Goal: Task Accomplishment & Management: Manage account settings

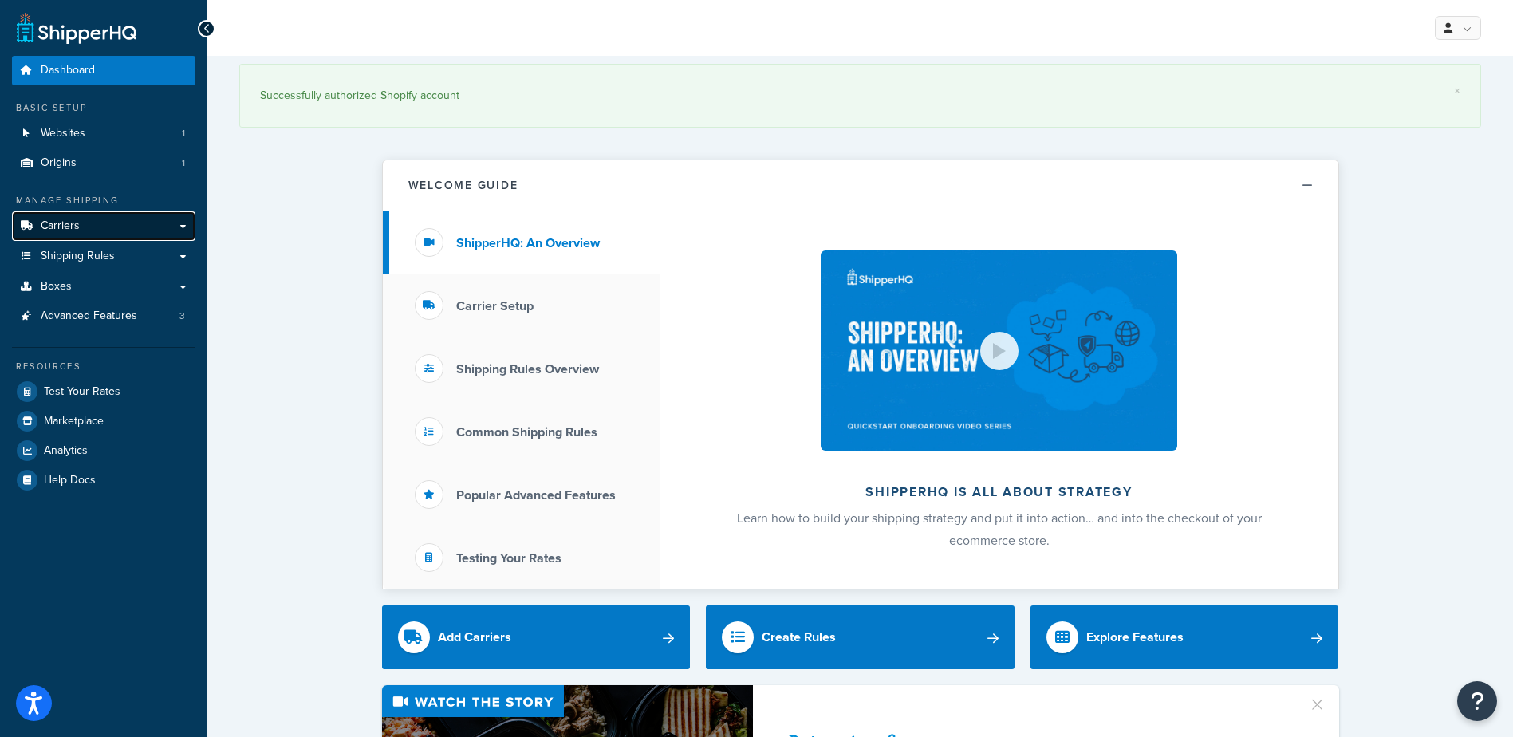
click at [85, 224] on link "Carriers" at bounding box center [103, 226] width 183 height 30
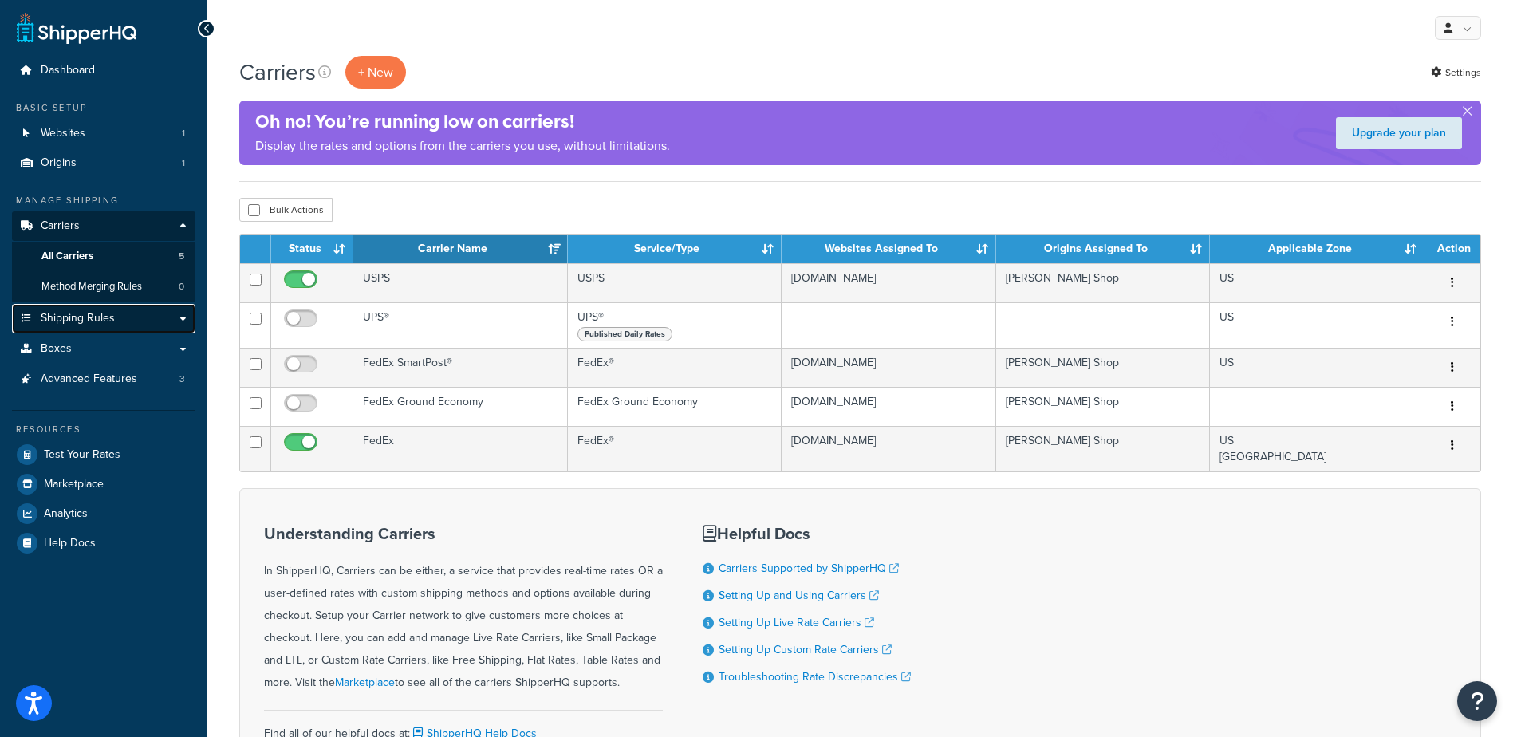
click at [98, 315] on span "Shipping Rules" at bounding box center [78, 319] width 74 height 14
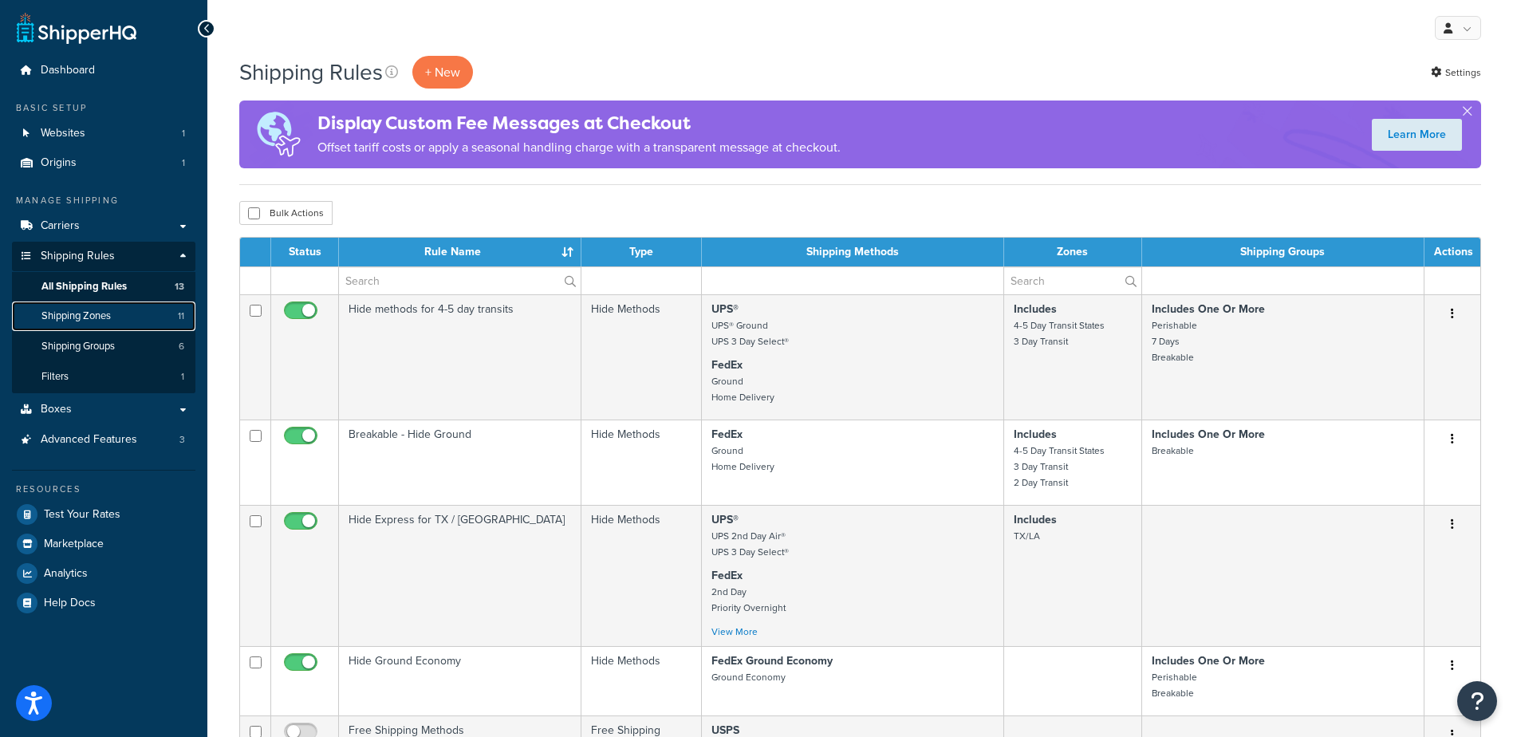
click at [82, 317] on span "Shipping Zones" at bounding box center [75, 317] width 69 height 14
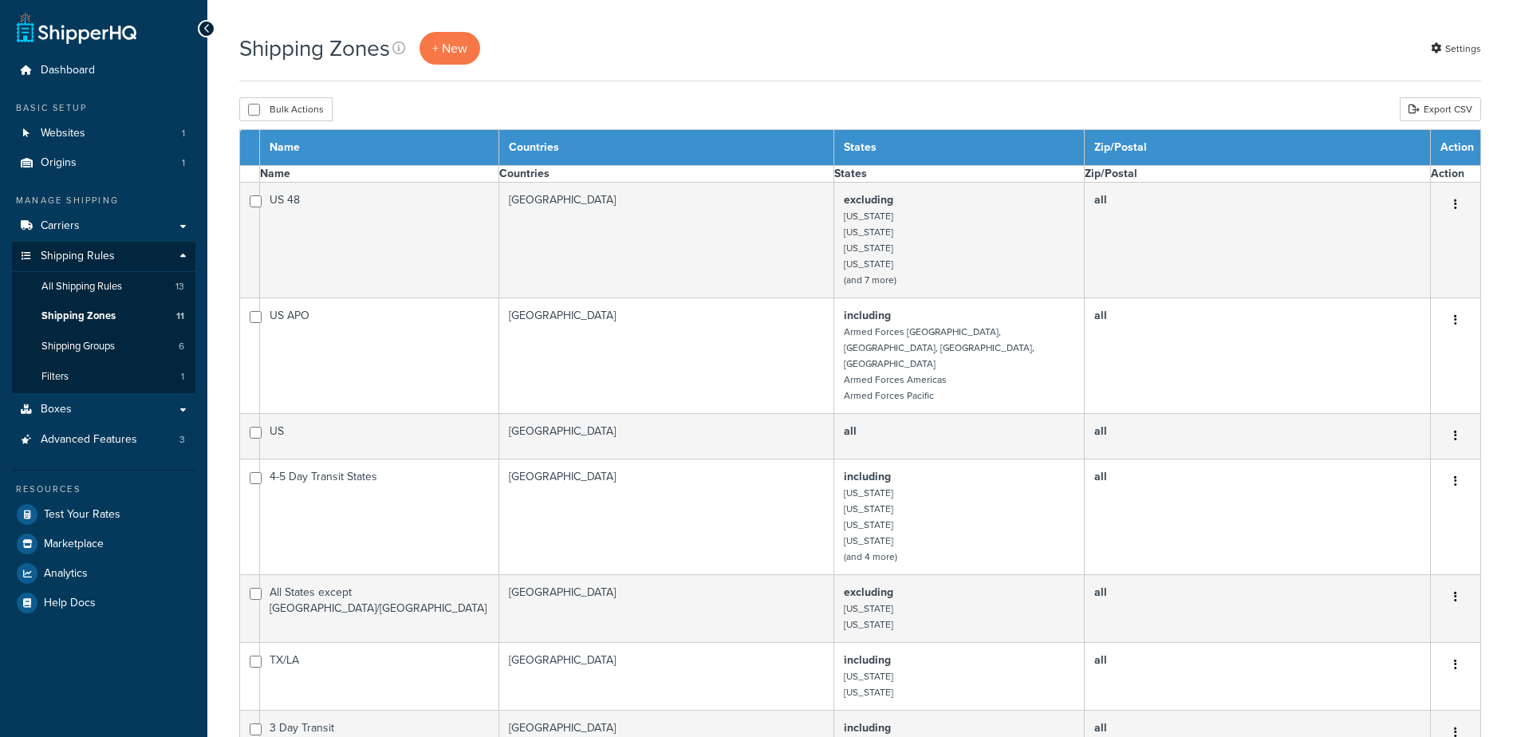
select select "15"
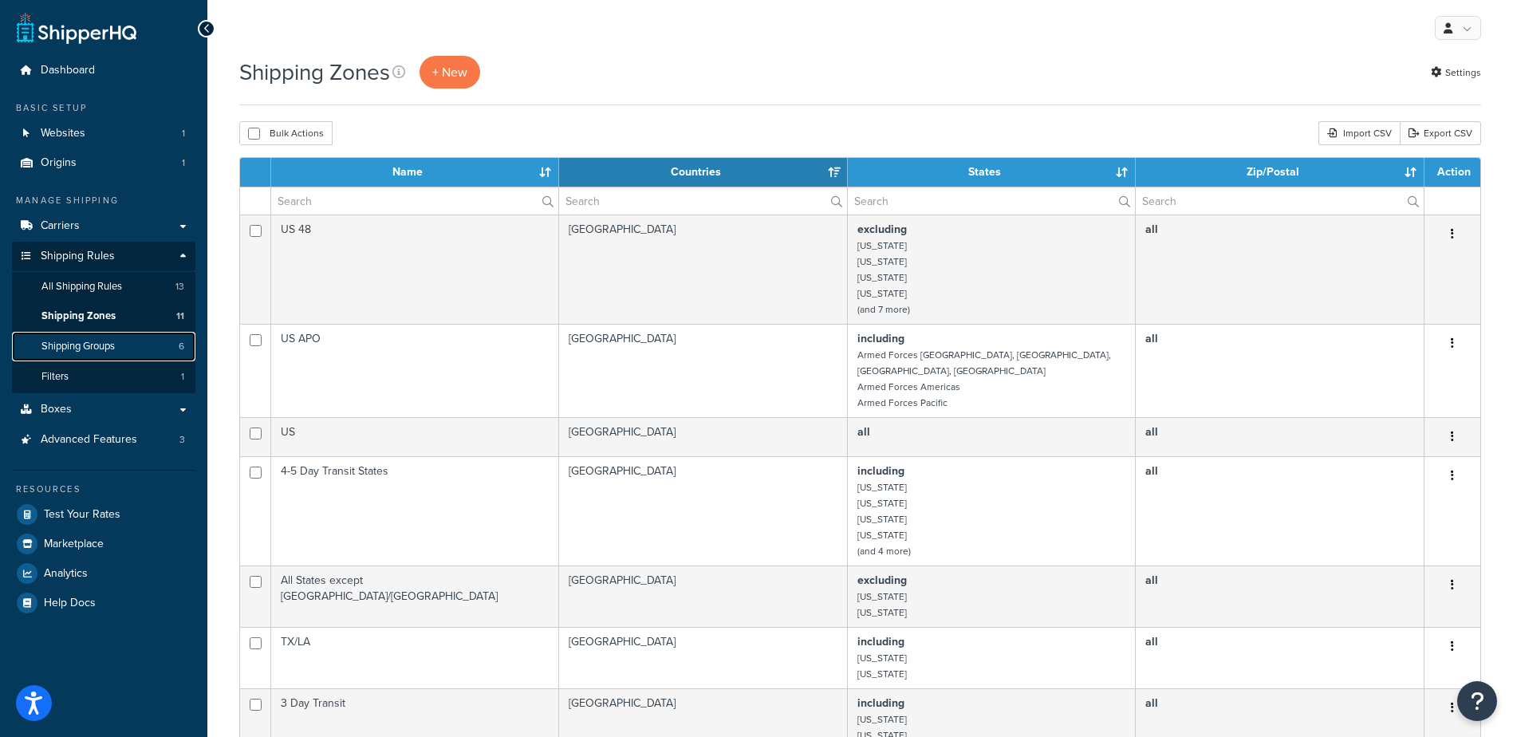
click at [122, 343] on link "Shipping Groups 6" at bounding box center [103, 347] width 183 height 30
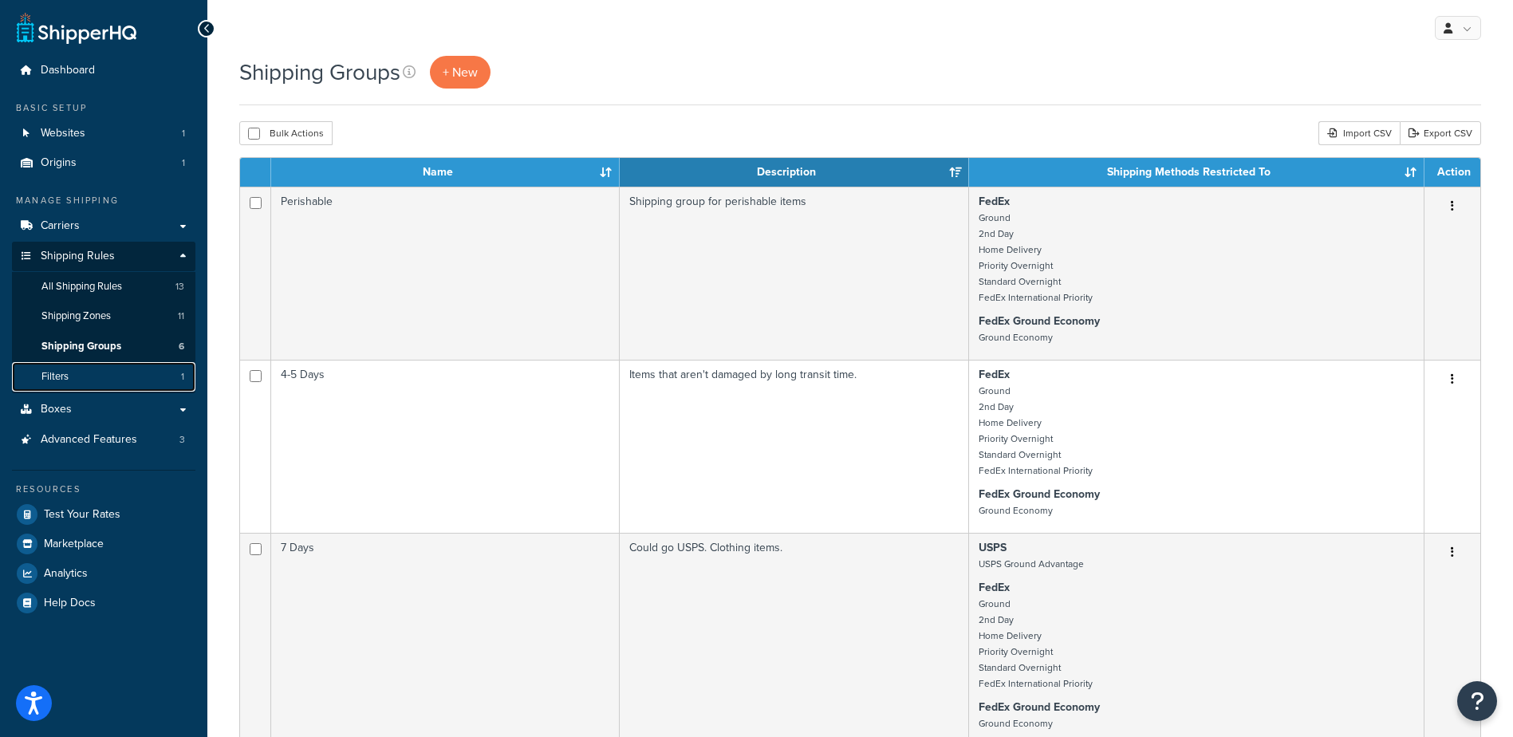
click at [102, 367] on link "Filters 1" at bounding box center [103, 377] width 183 height 30
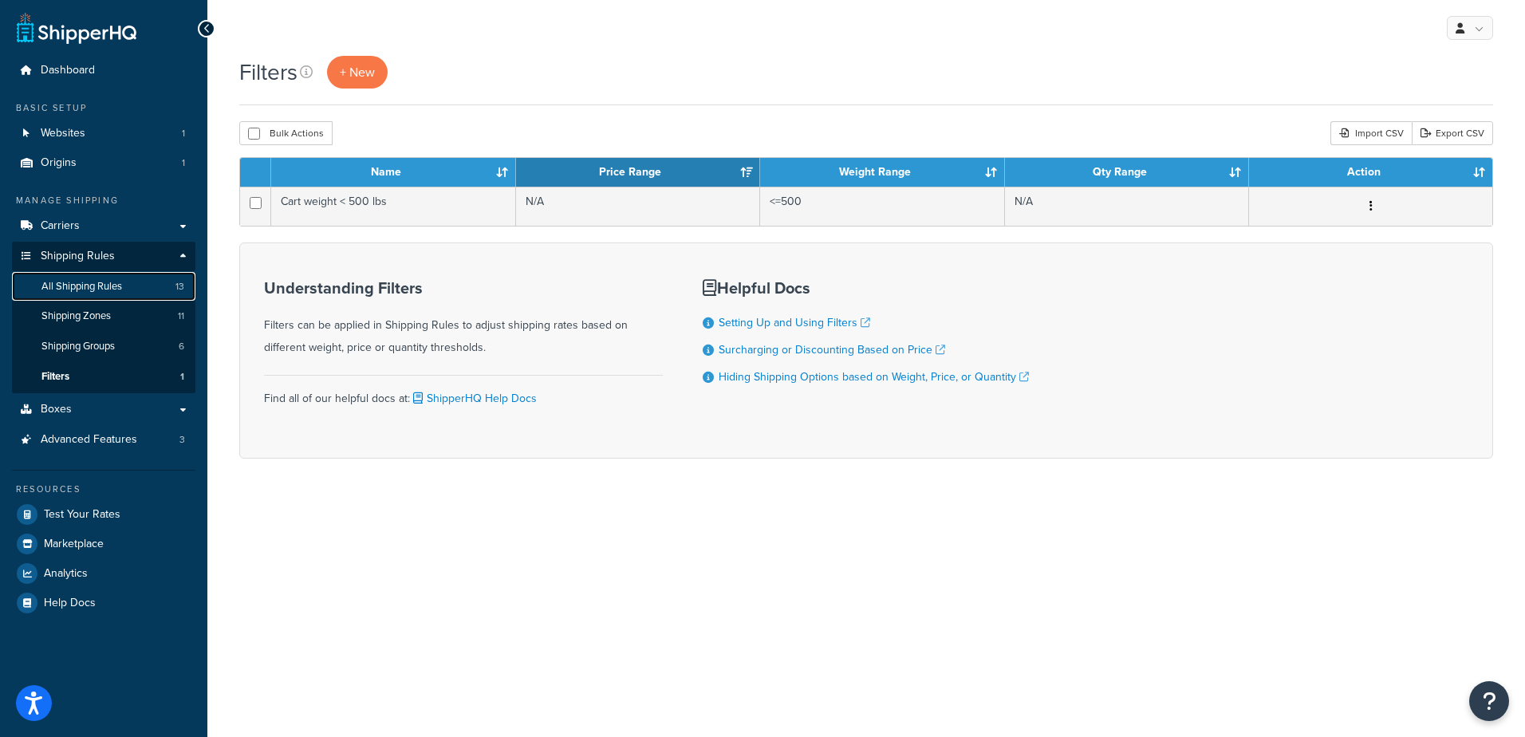
click at [105, 291] on span "All Shipping Rules" at bounding box center [81, 287] width 81 height 14
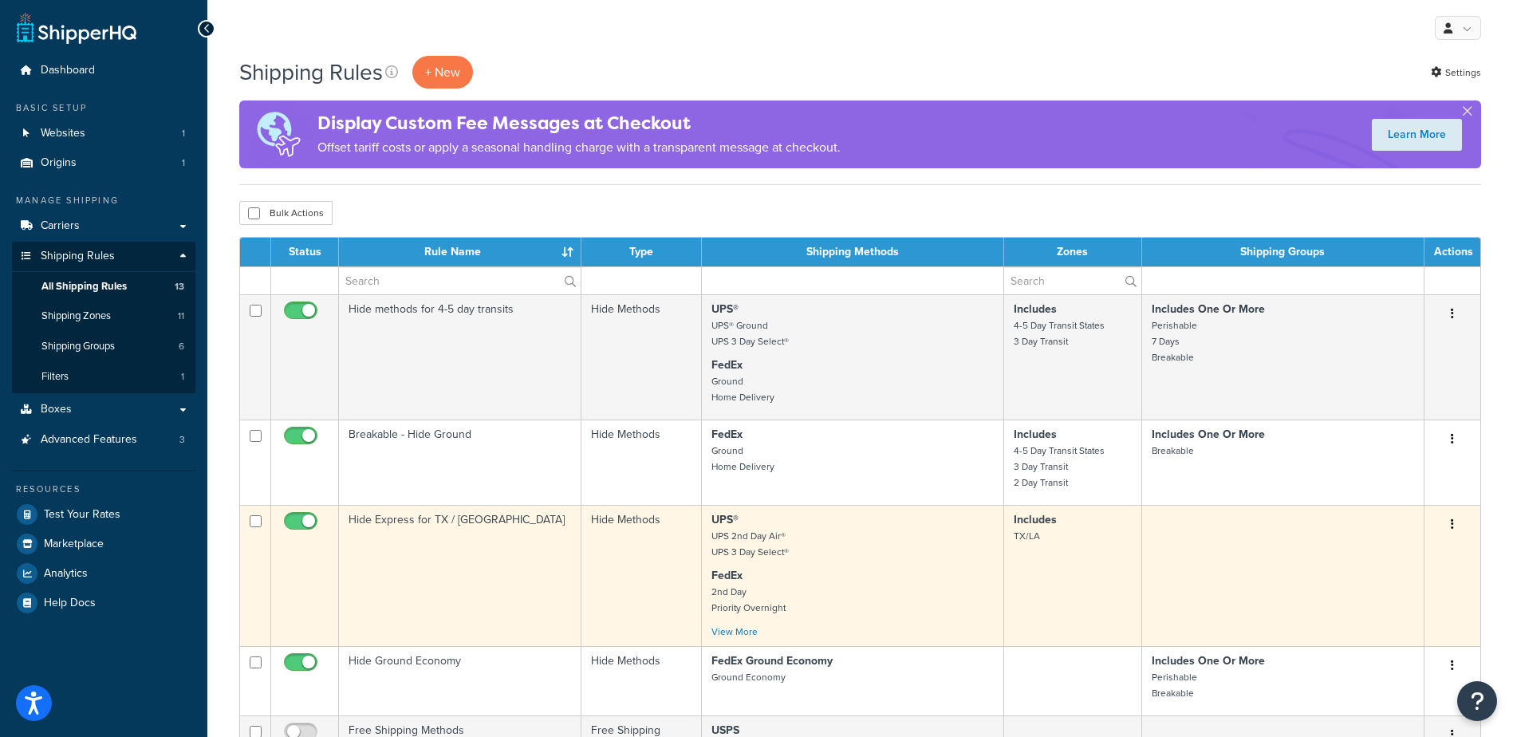
scroll to position [80, 0]
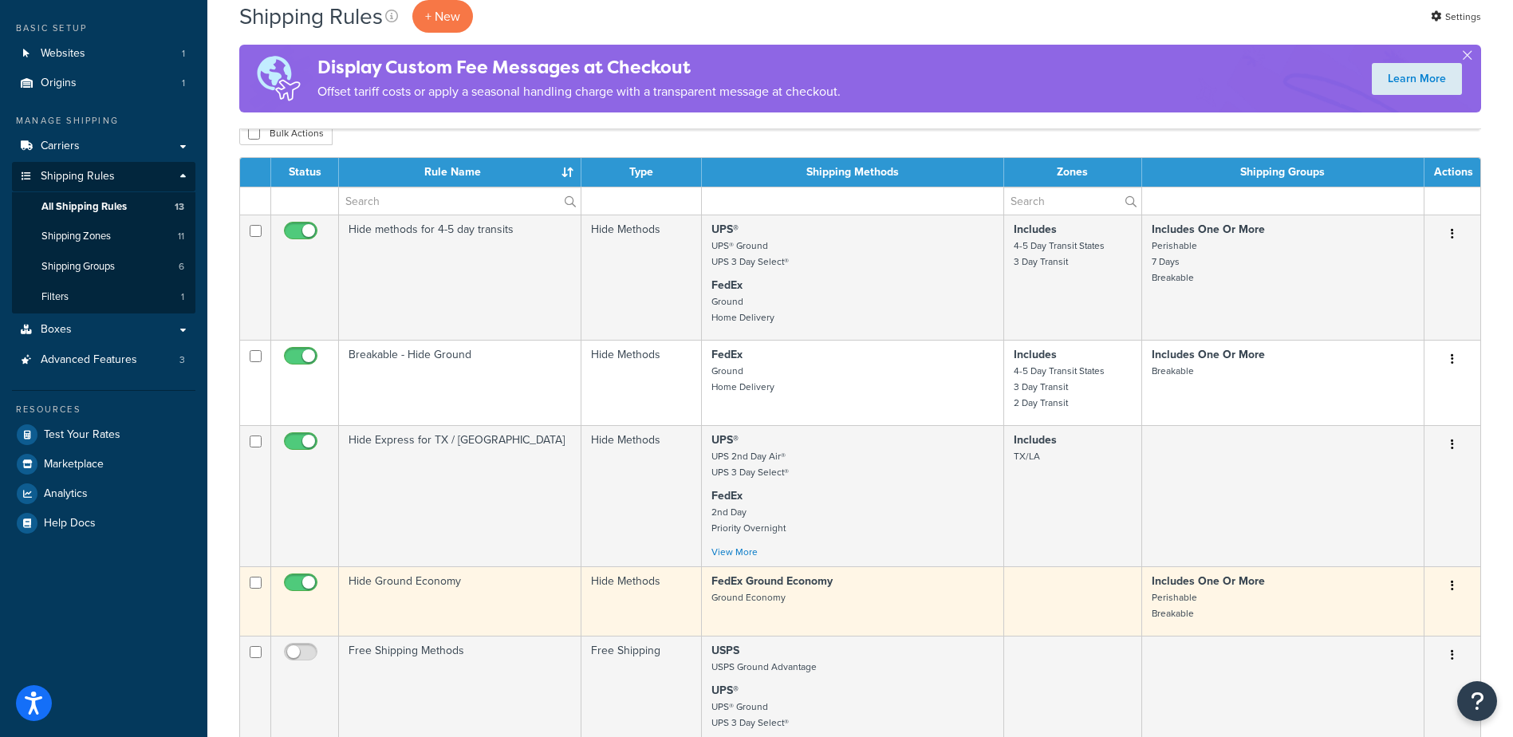
click at [312, 578] on input "checkbox" at bounding box center [303, 587] width 44 height 20
checkbox input "false"
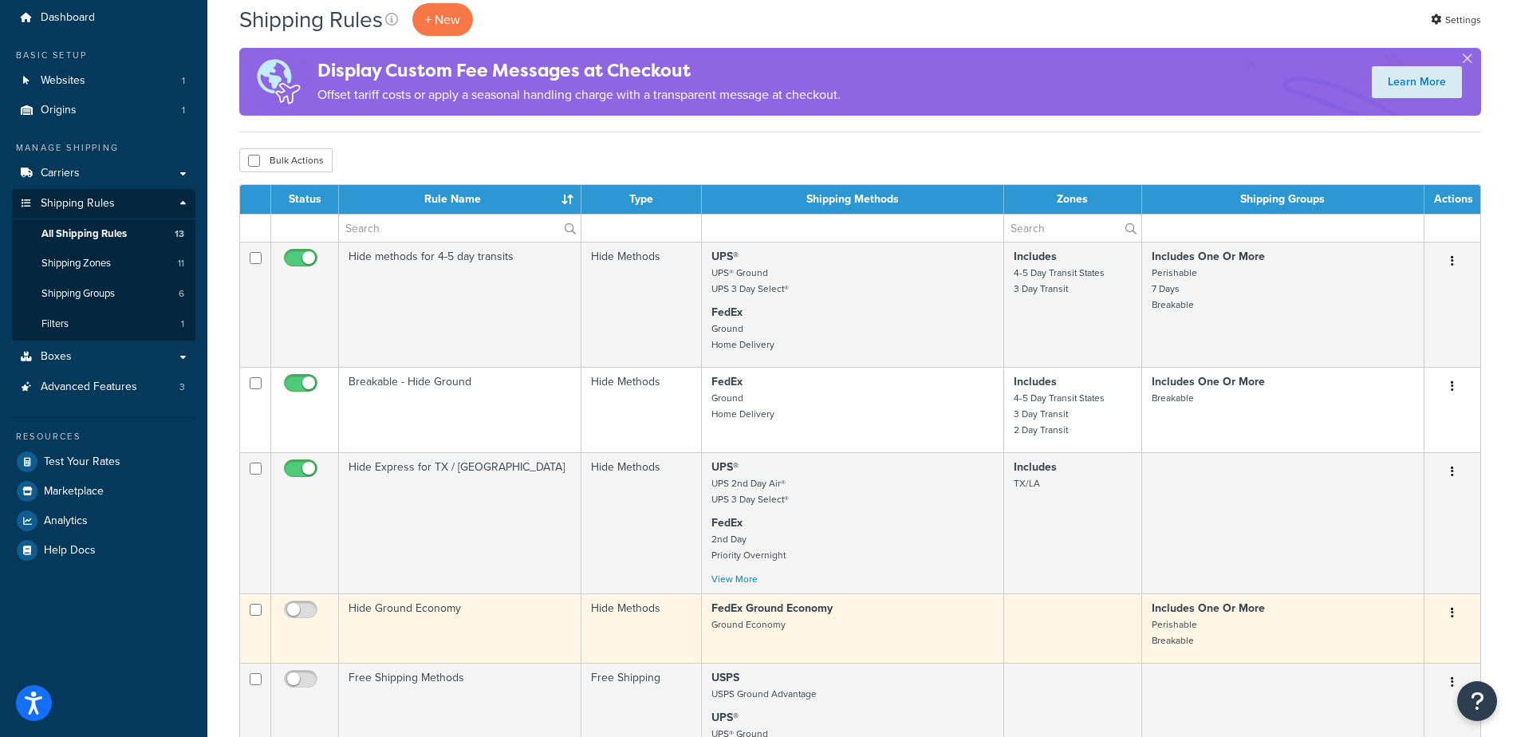
scroll to position [0, 0]
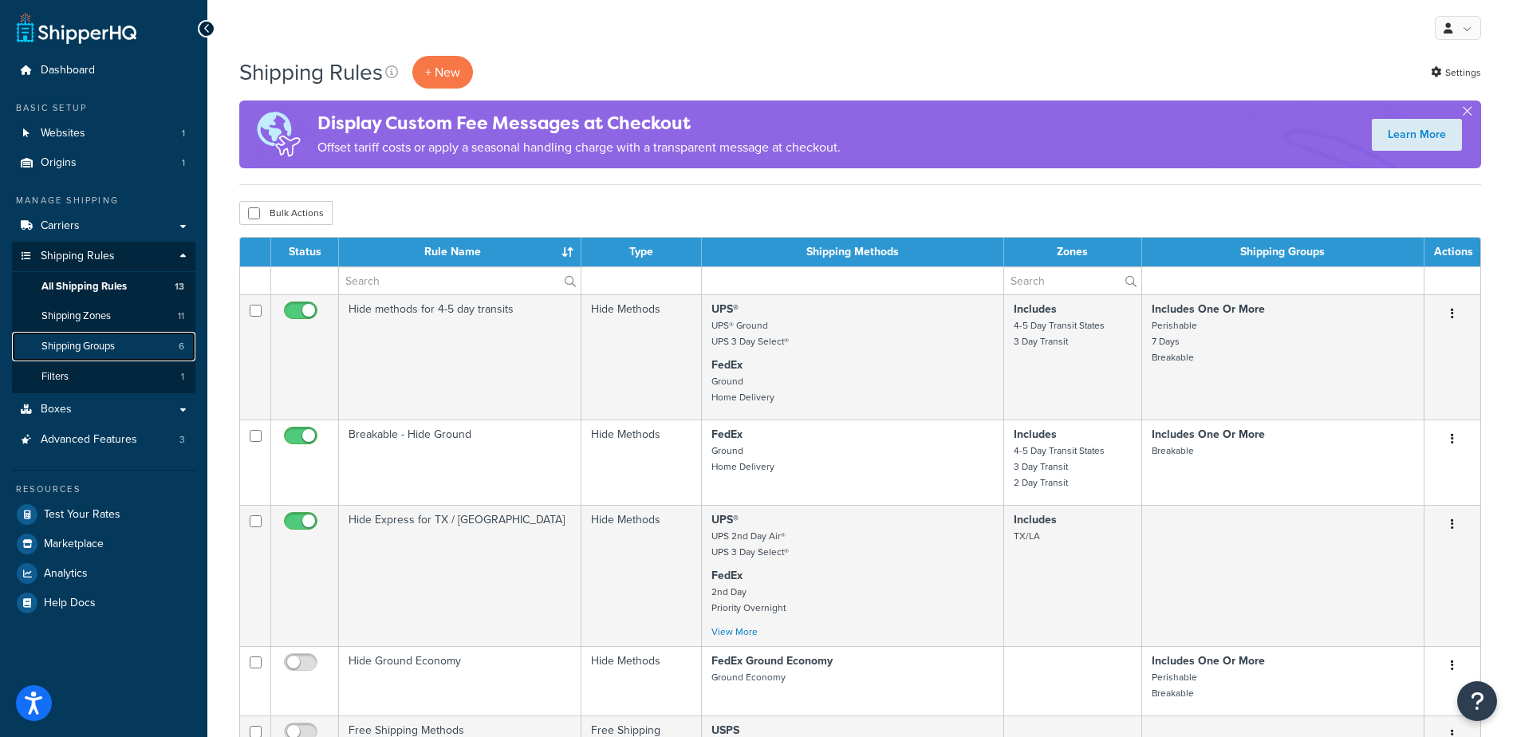
click at [105, 345] on span "Shipping Groups" at bounding box center [77, 347] width 73 height 14
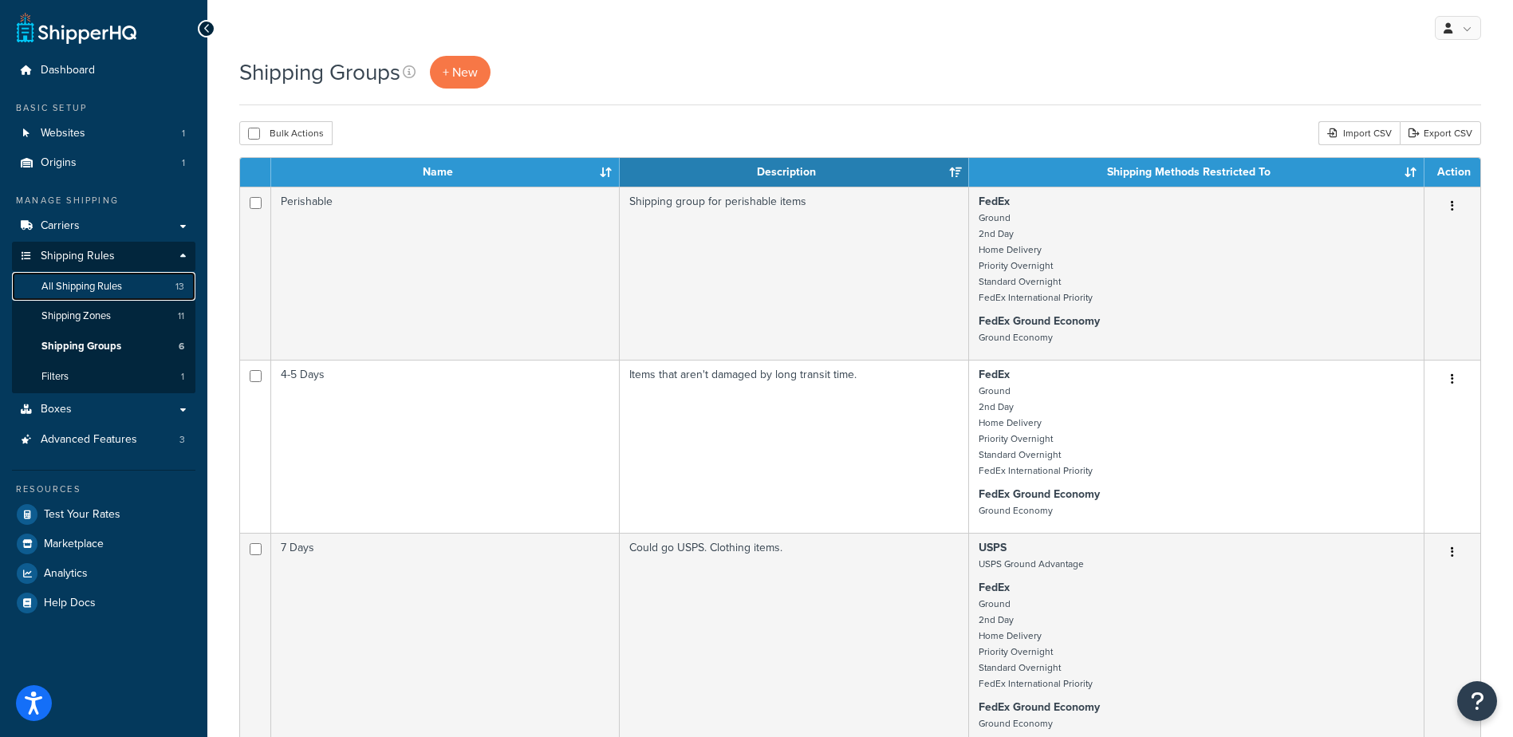
click at [124, 290] on link "All Shipping Rules 13" at bounding box center [103, 287] width 183 height 30
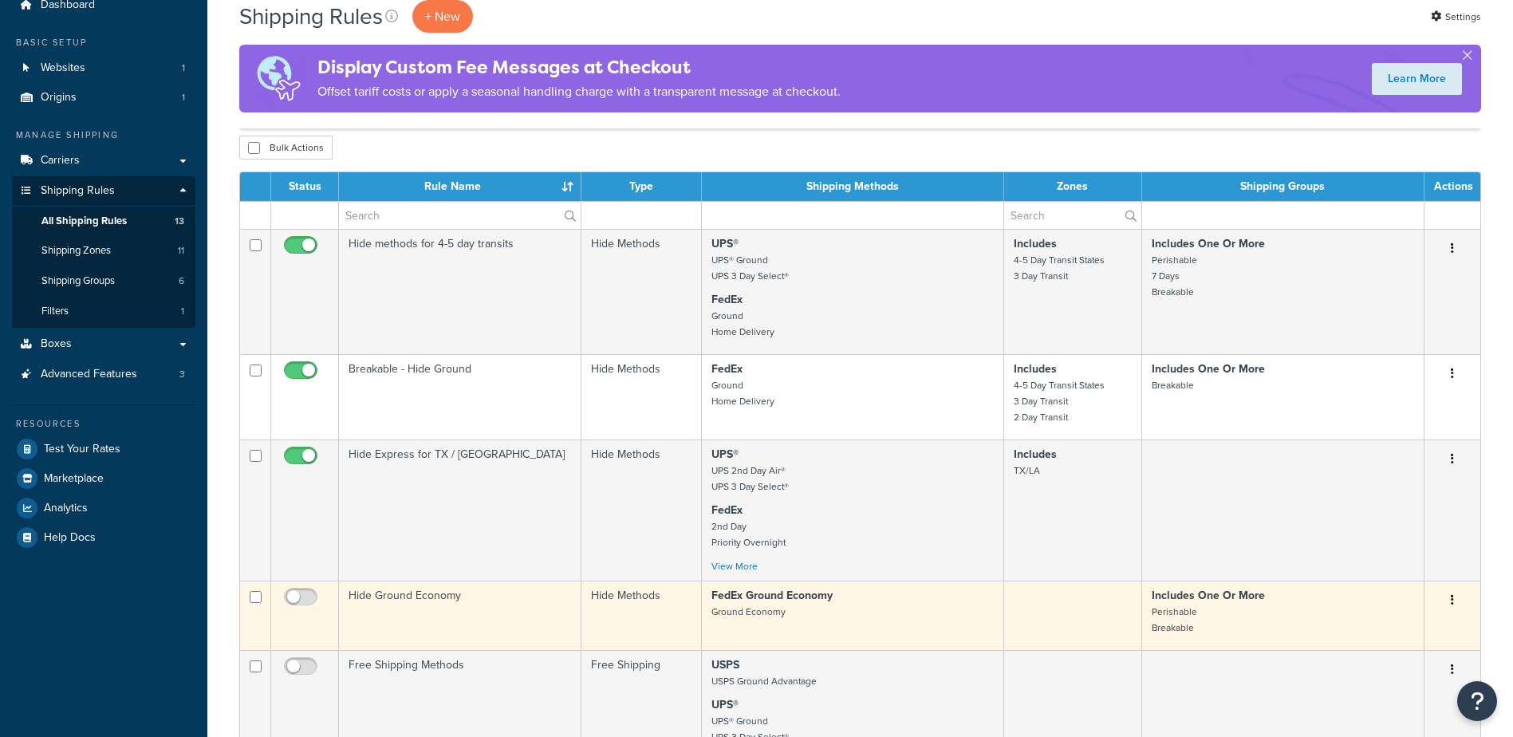
scroll to position [319, 0]
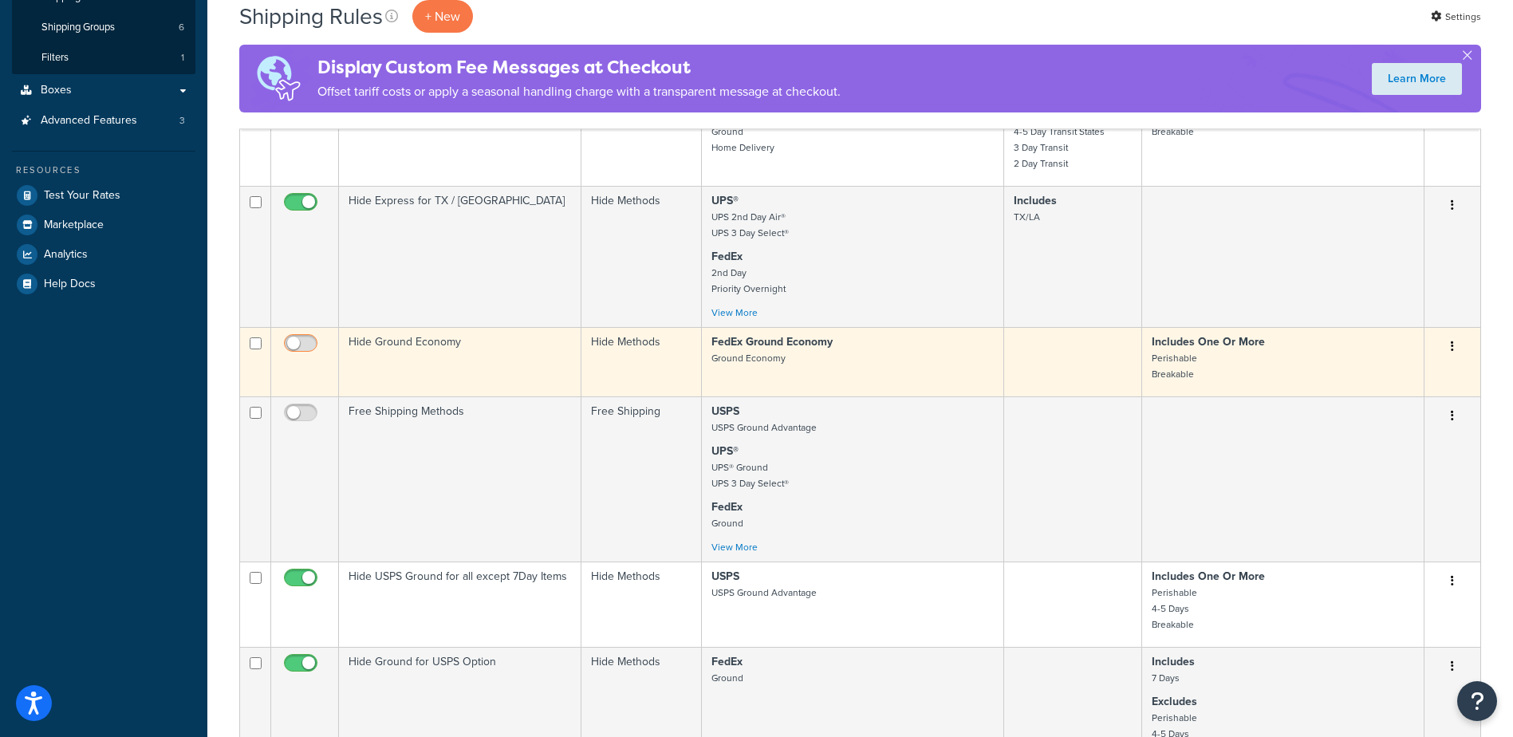
click at [306, 341] on input "checkbox" at bounding box center [303, 347] width 44 height 20
checkbox input "true"
click at [1280, 375] on p "Includes One Or More Perishable Breakable" at bounding box center [1283, 358] width 262 height 48
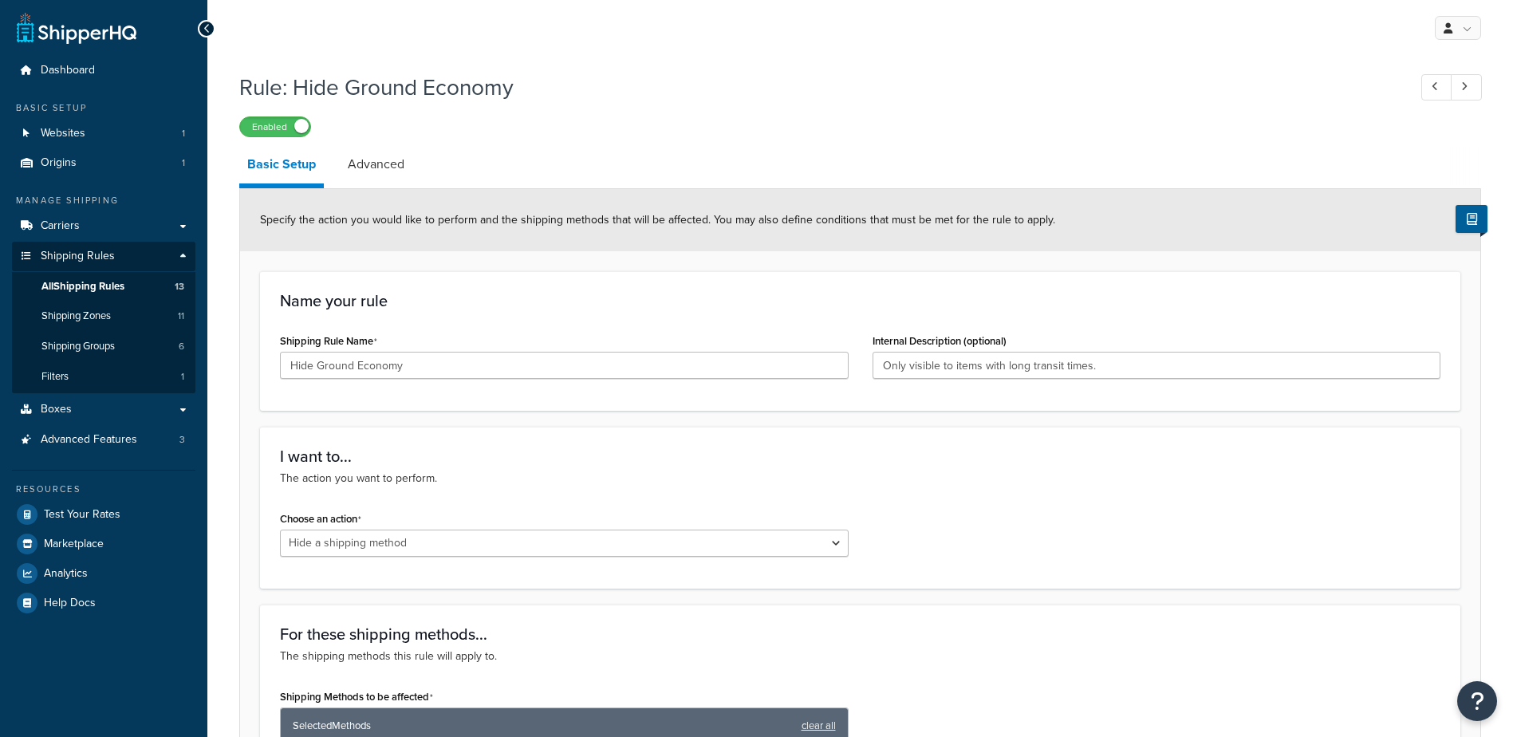
select select "HIDE"
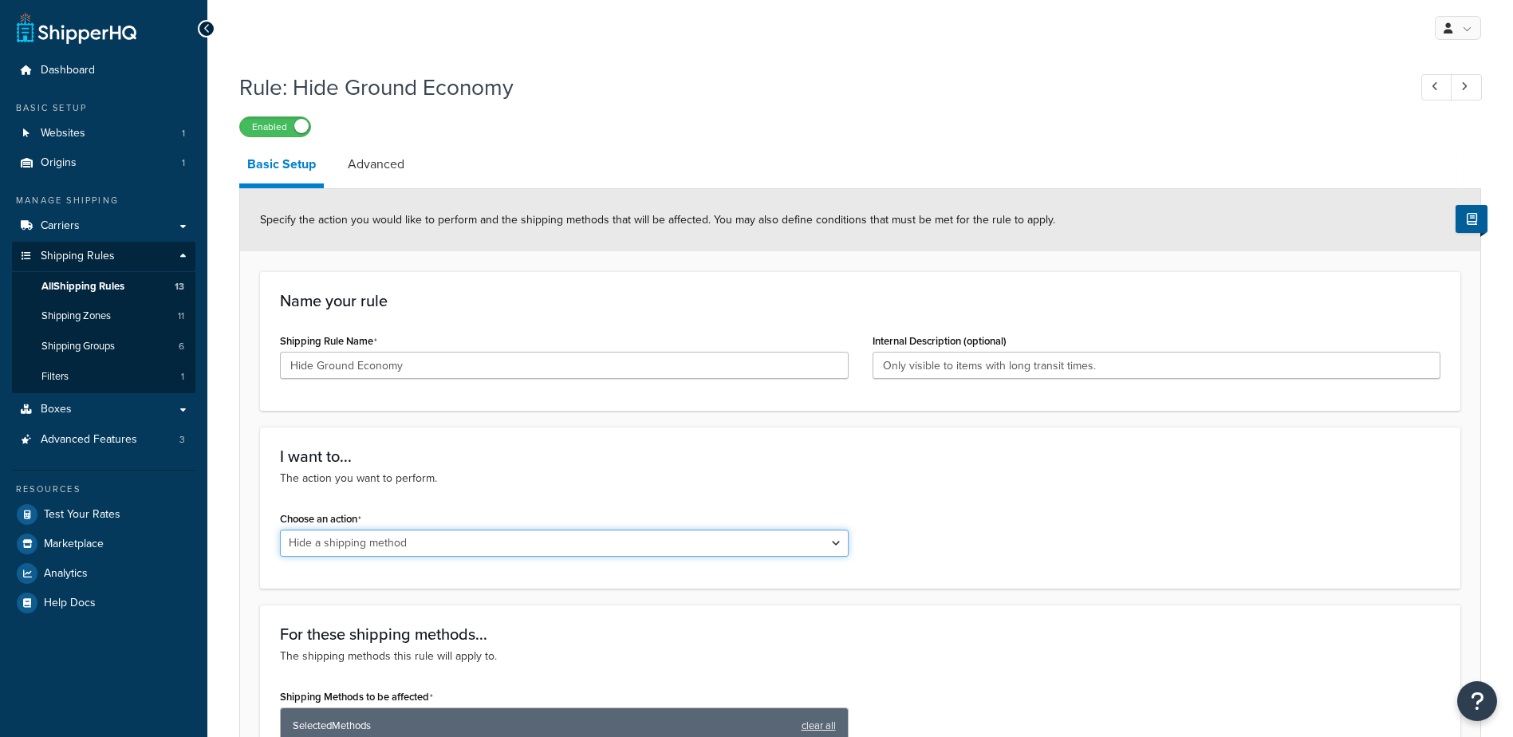
click at [412, 539] on select "Choose an action Override Rates Surcharge or discount rates Hide a shipping met…" at bounding box center [564, 543] width 569 height 27
click at [414, 538] on select "Choose an action Override Rates Surcharge or discount rates Hide a shipping met…" at bounding box center [564, 543] width 569 height 27
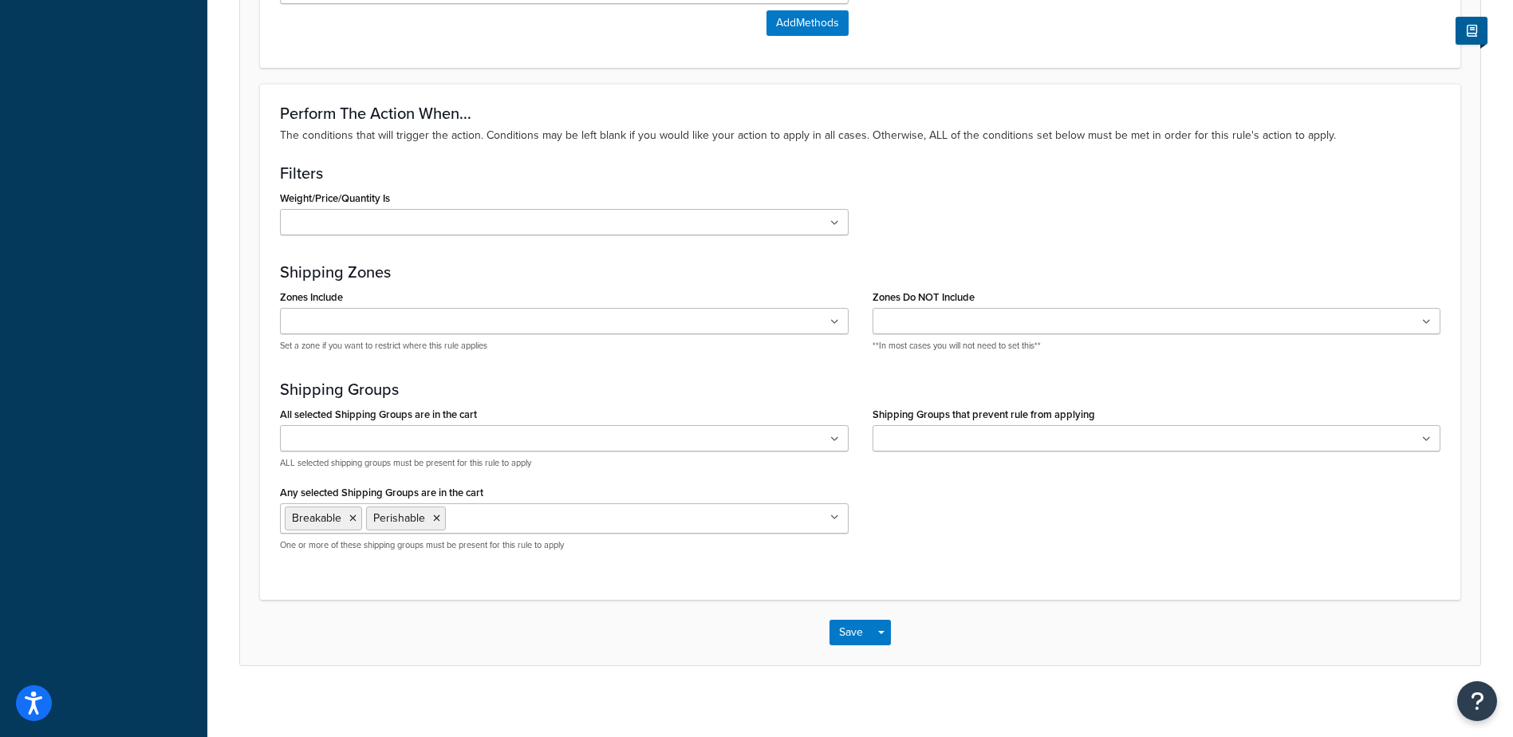
scroll to position [821, 0]
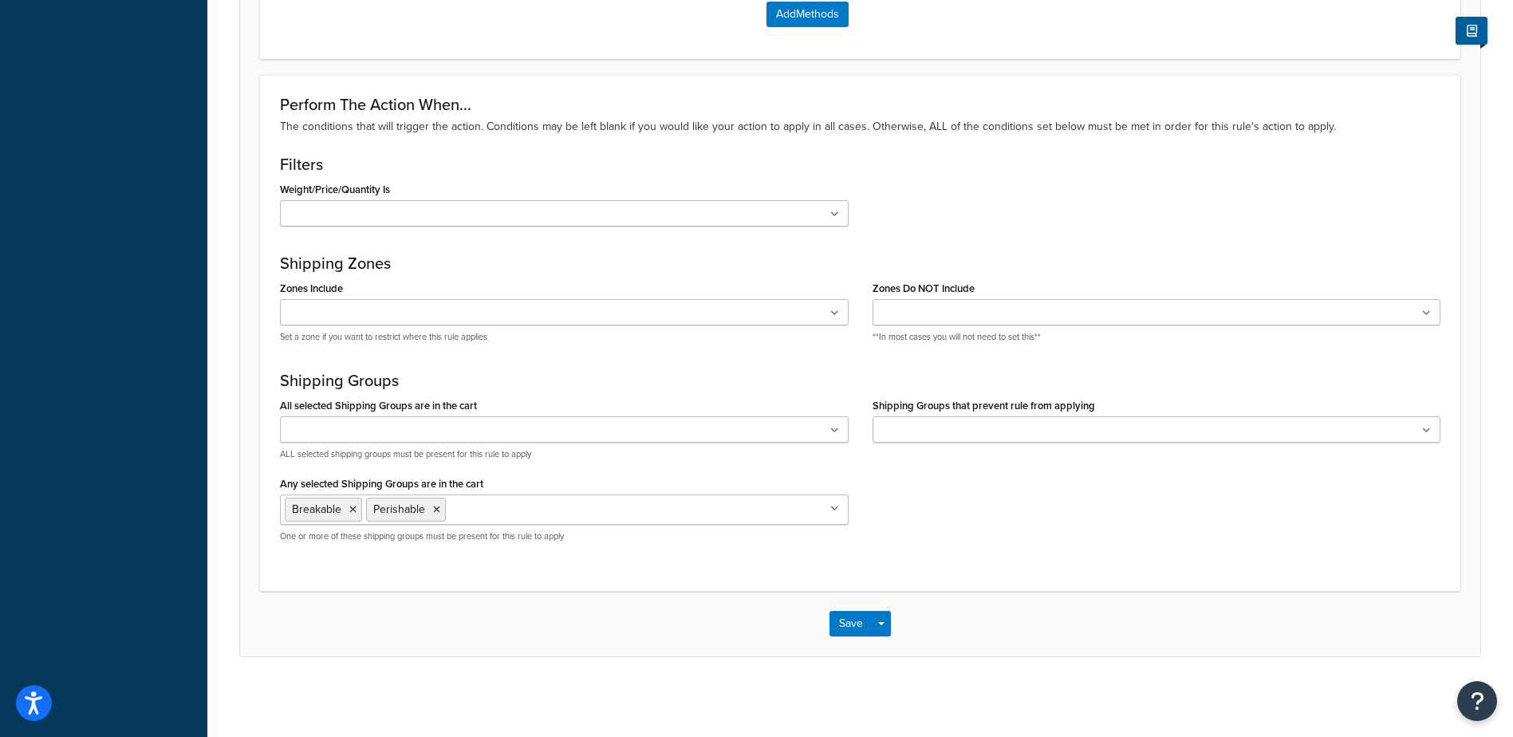
click at [499, 501] on input "Any selected Shipping Groups are in the cart" at bounding box center [520, 509] width 141 height 18
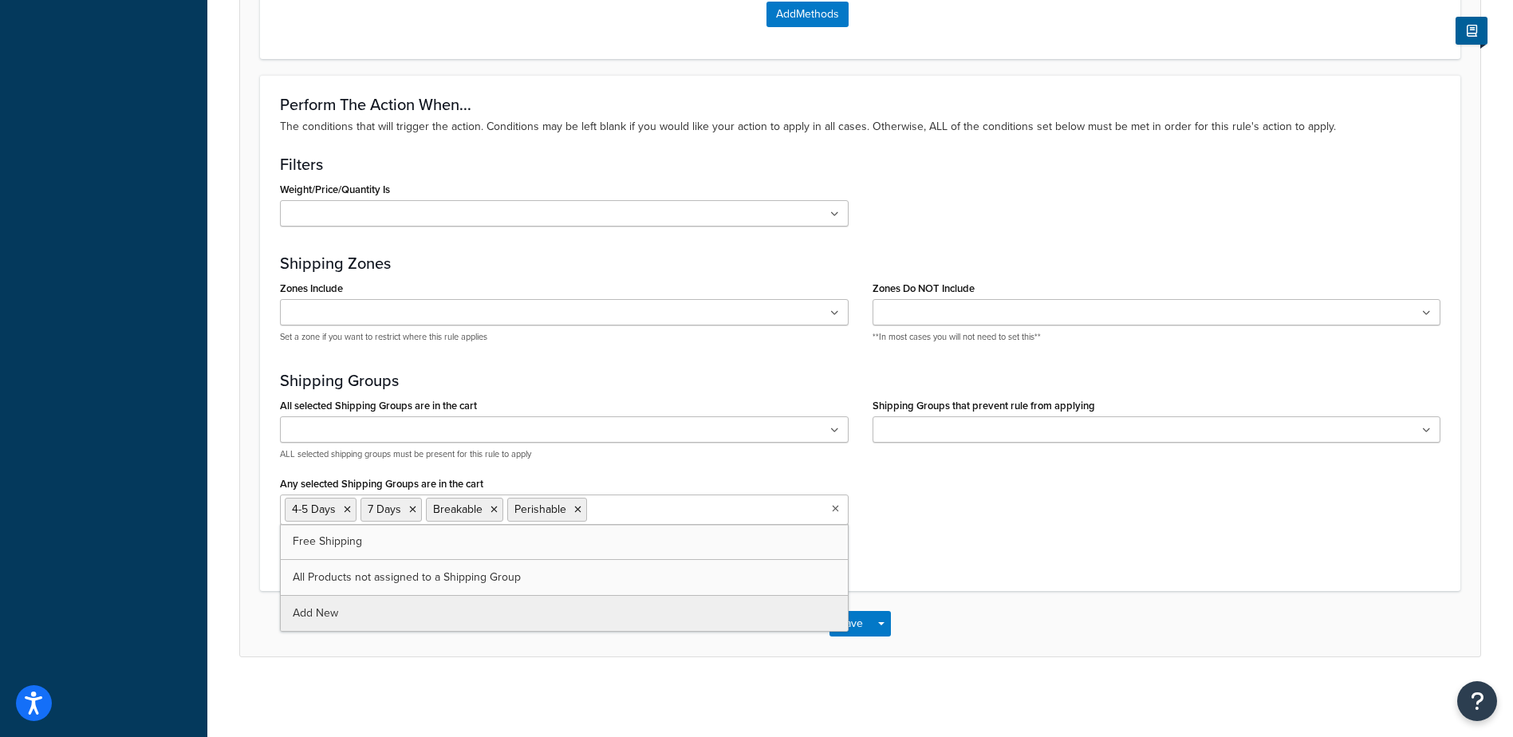
click at [1110, 546] on div "All selected Shipping Groups are in the cart 4-5 Days 7 Days Breakable Free Shi…" at bounding box center [860, 474] width 1185 height 161
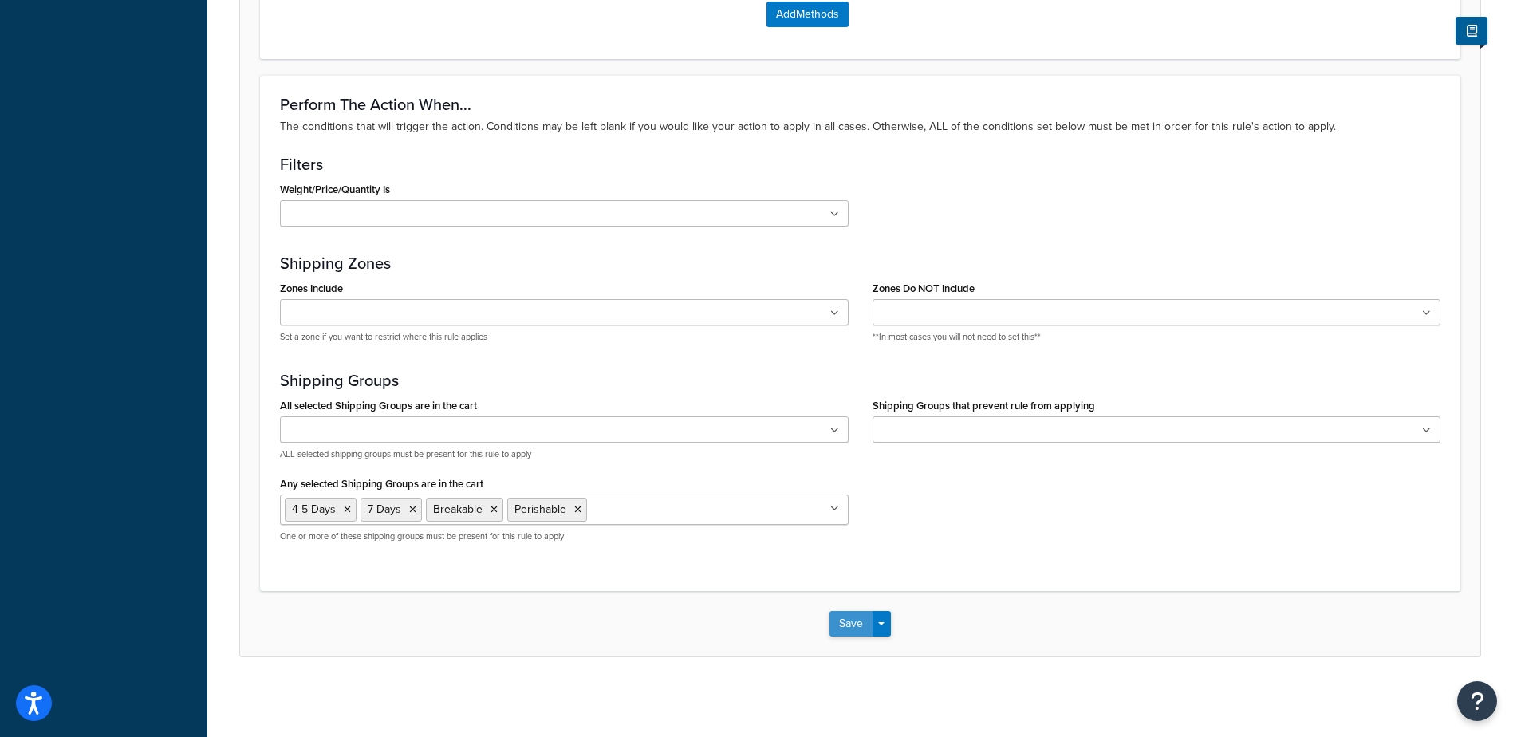
click at [852, 617] on button "Save" at bounding box center [851, 624] width 43 height 26
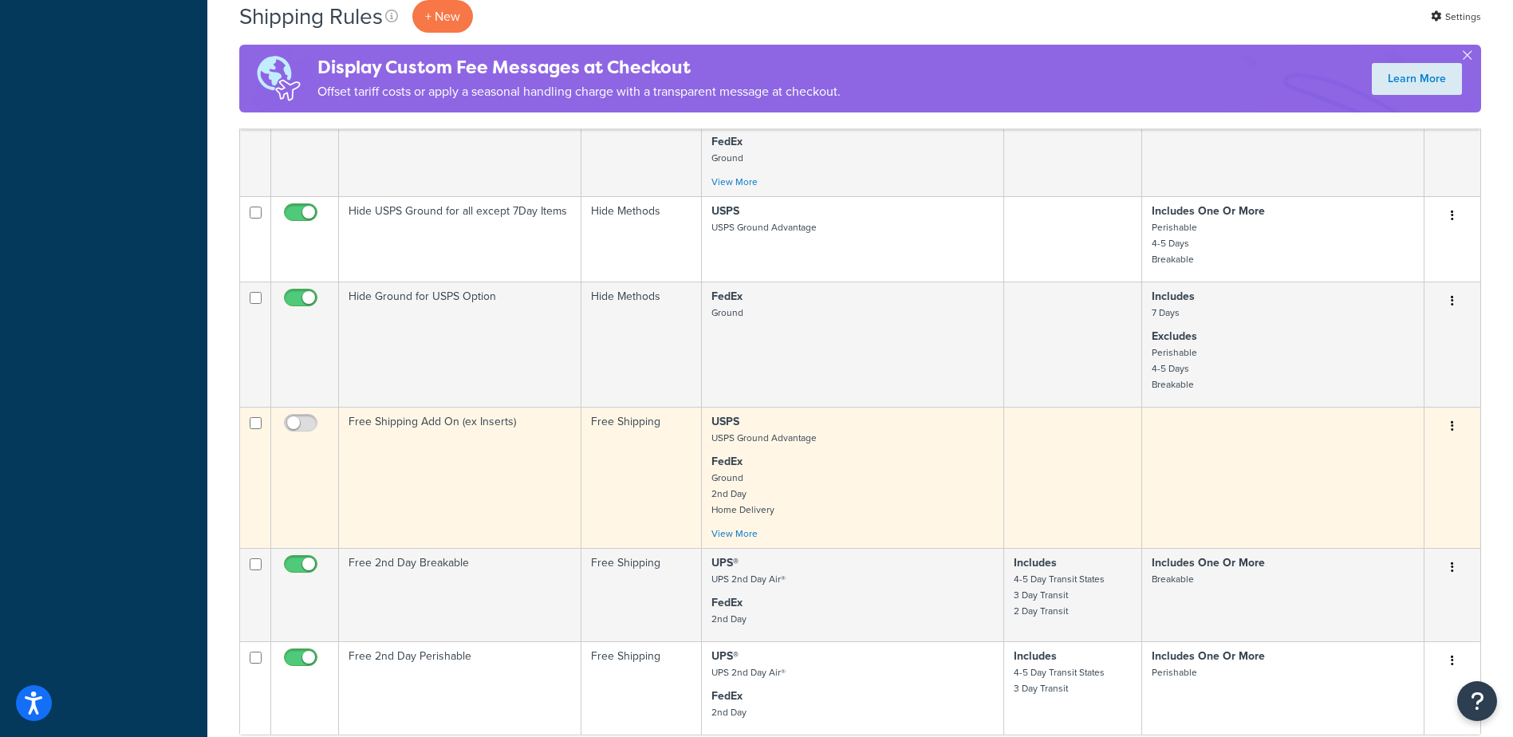
scroll to position [878, 0]
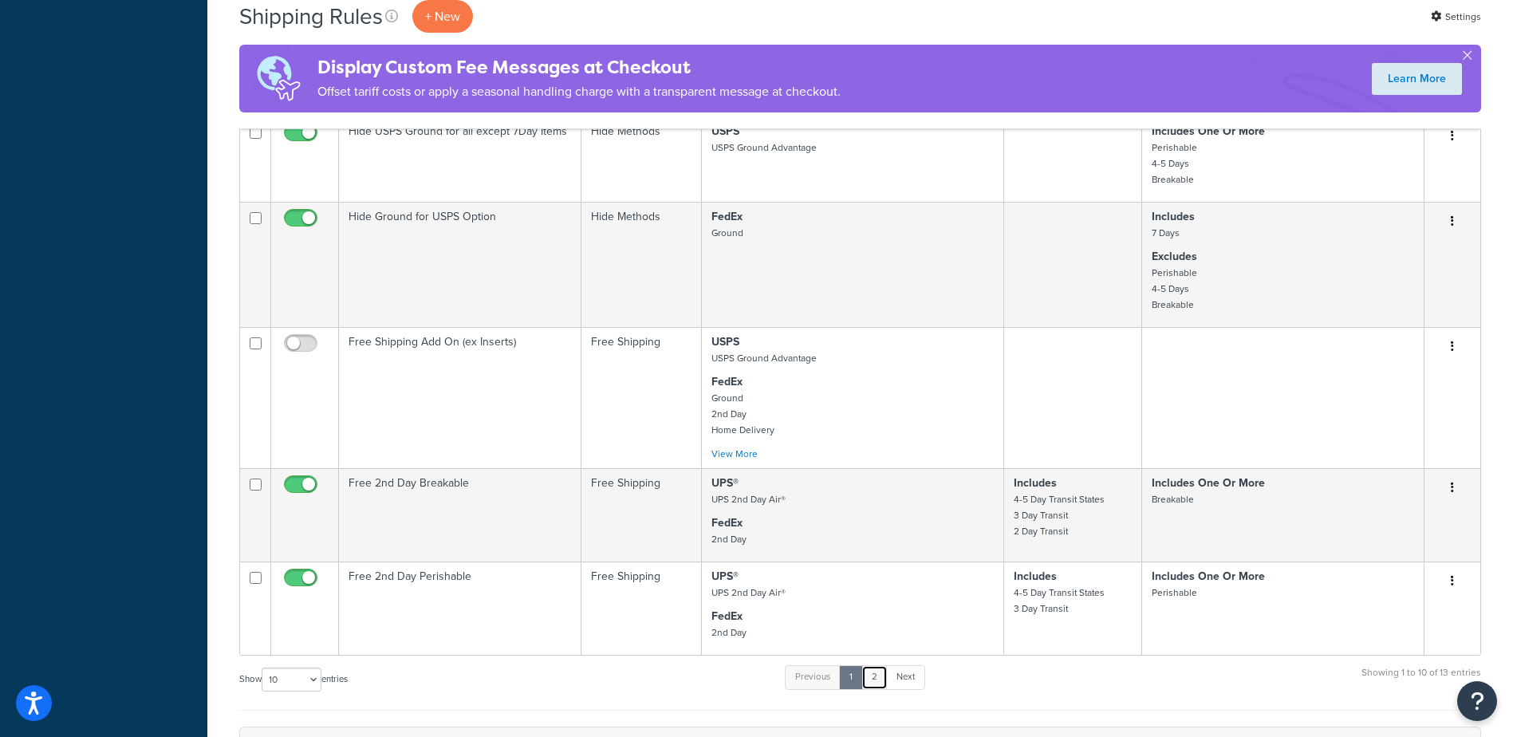
click at [879, 683] on link "2" at bounding box center [875, 677] width 26 height 24
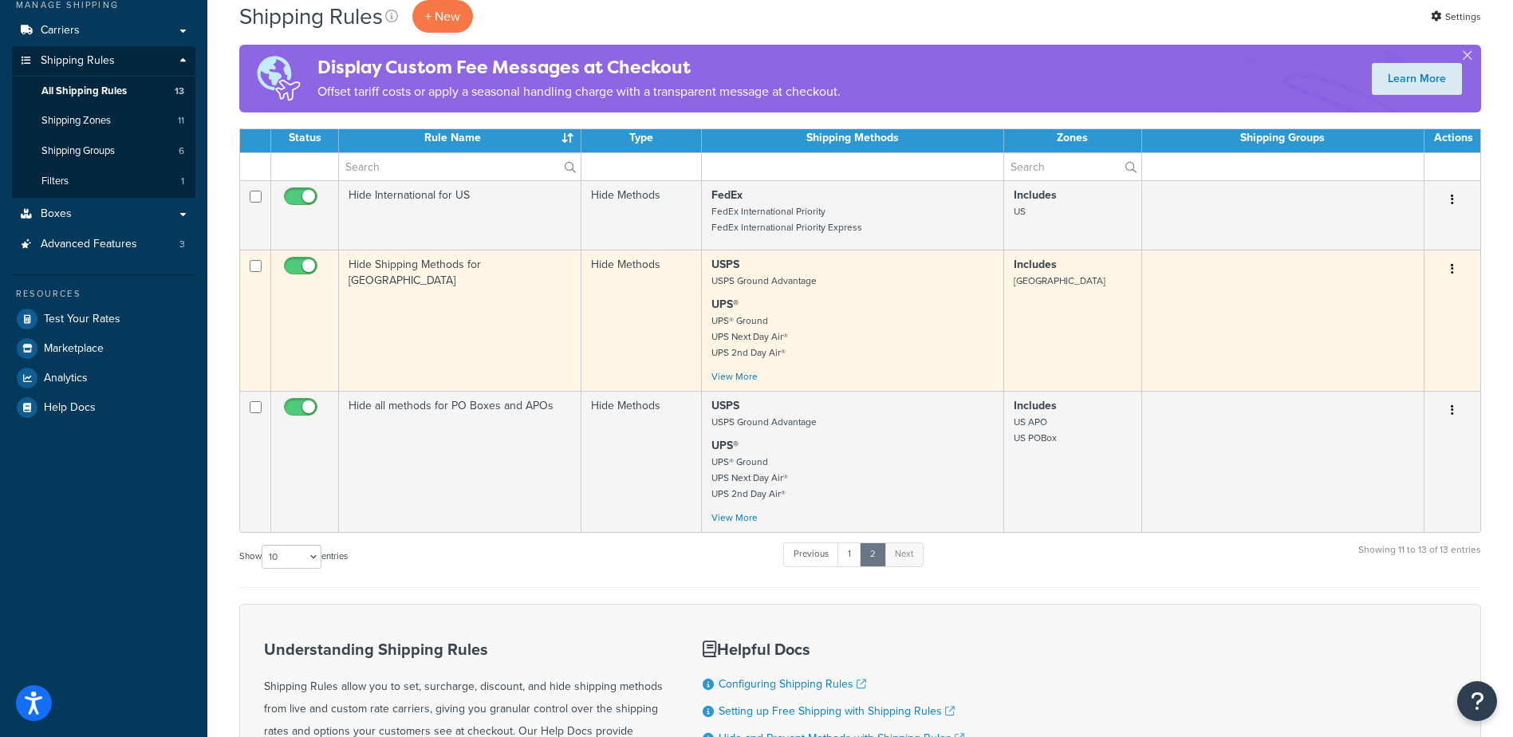
scroll to position [444, 0]
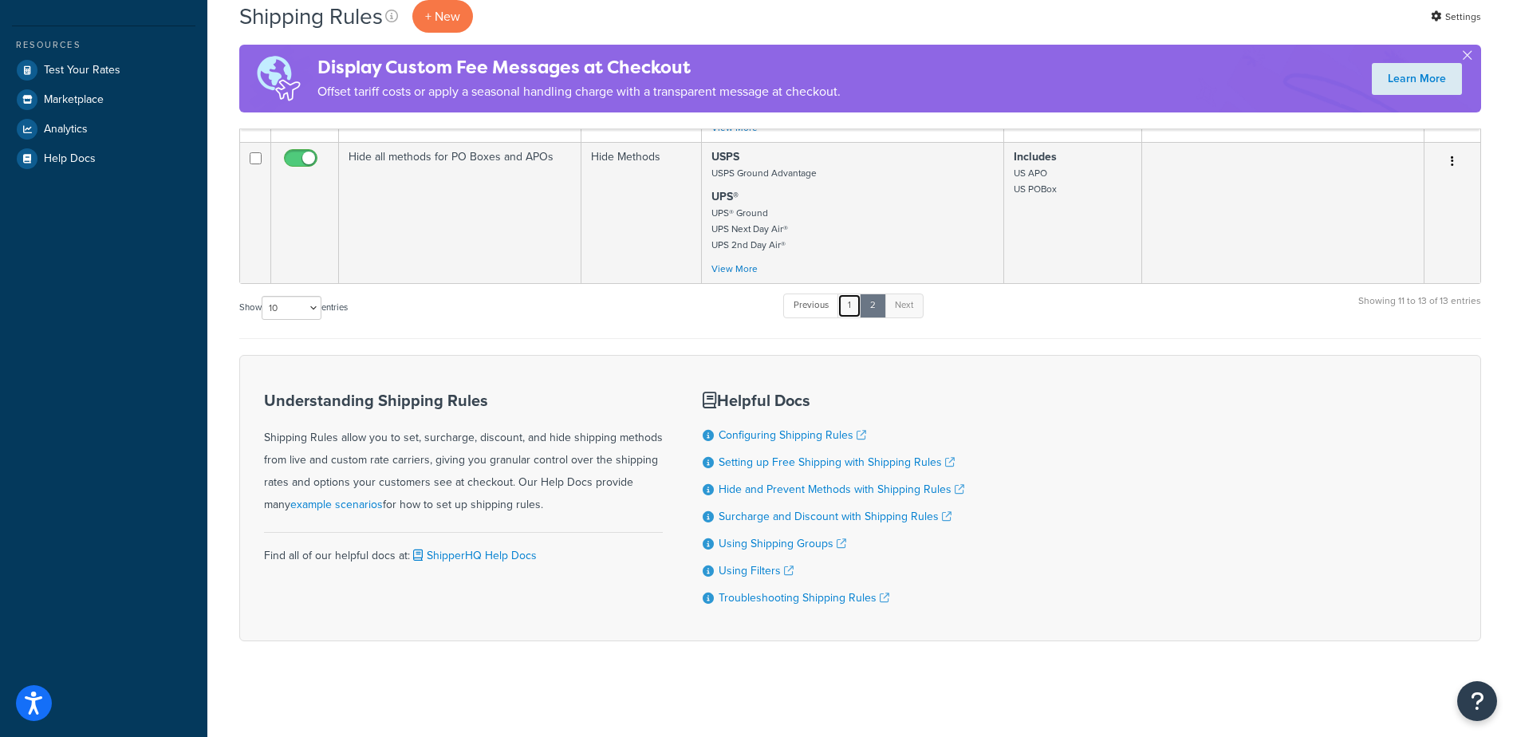
click at [853, 308] on link "1" at bounding box center [850, 306] width 24 height 24
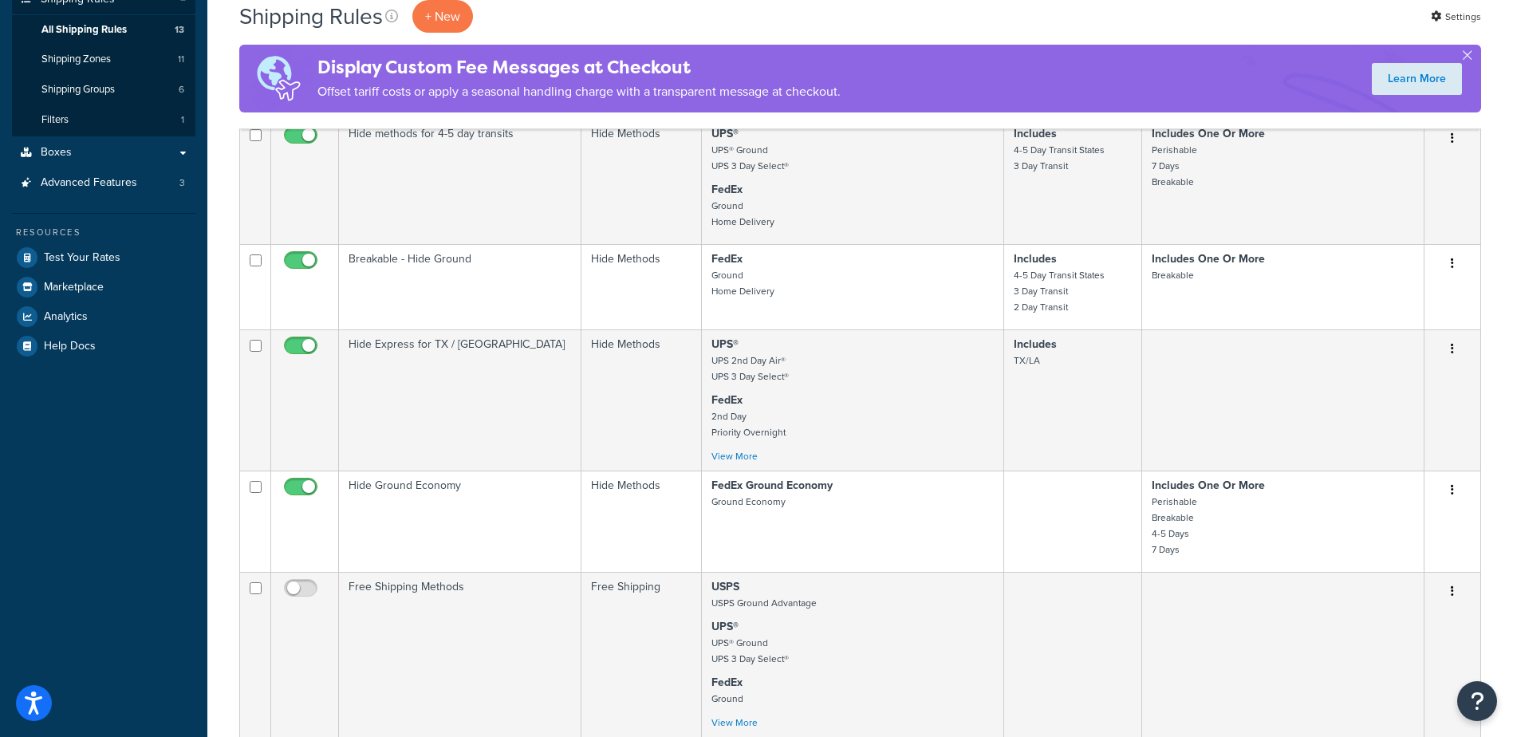
scroll to position [0, 0]
